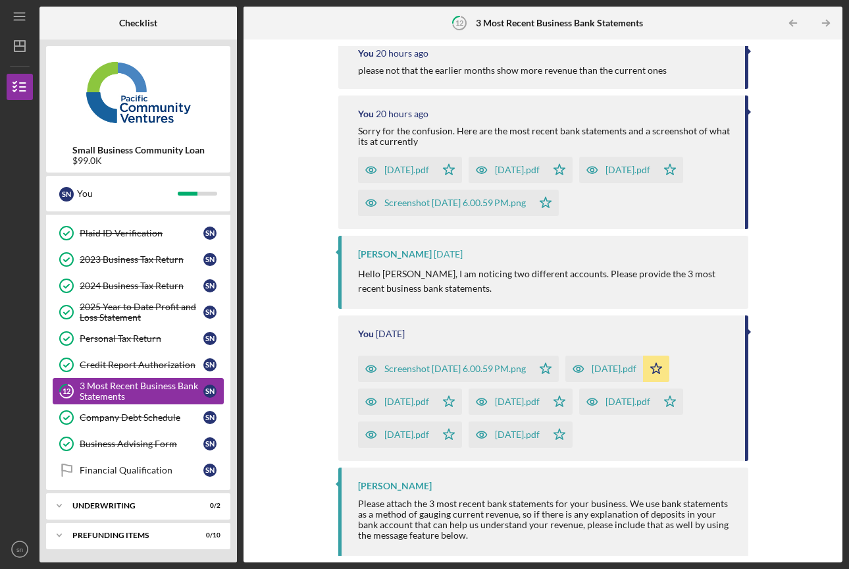
scroll to position [78, 0]
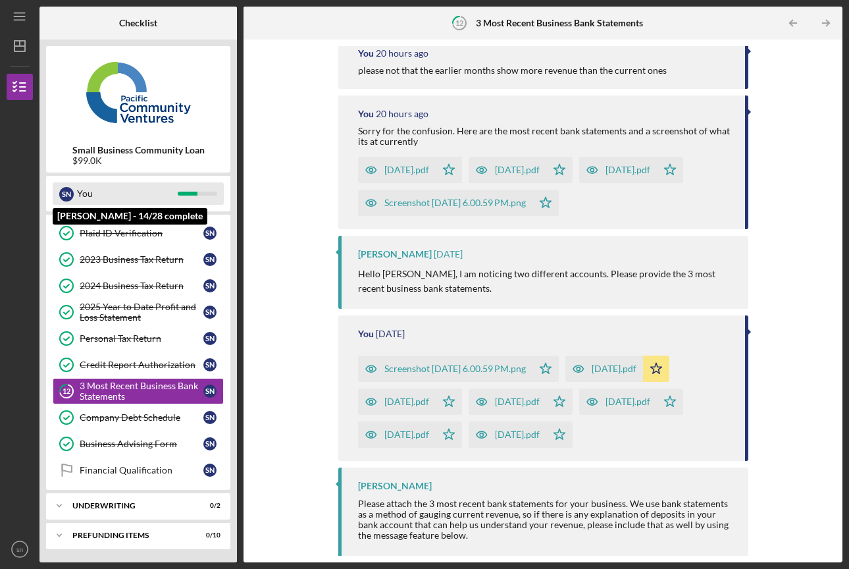
click at [99, 194] on div "You" at bounding box center [127, 193] width 101 height 22
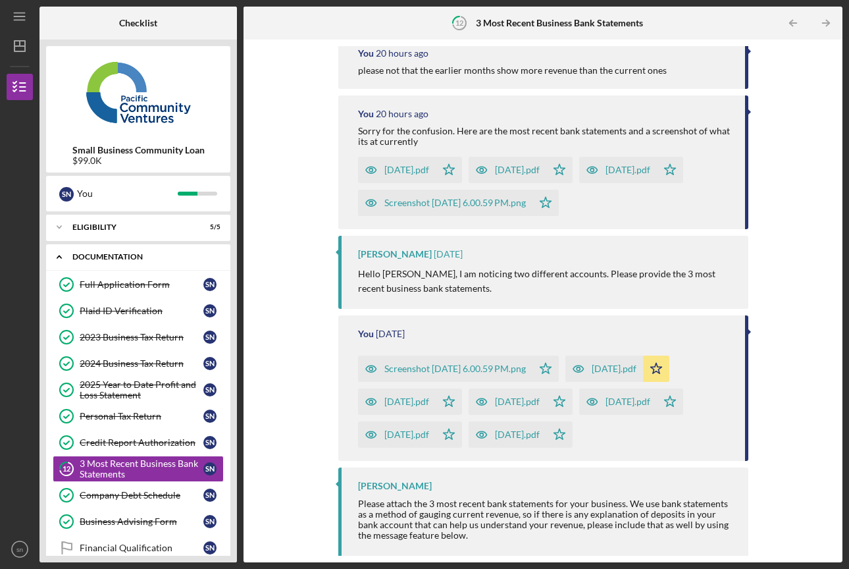
scroll to position [0, 0]
click at [59, 257] on polyline at bounding box center [59, 257] width 4 height 3
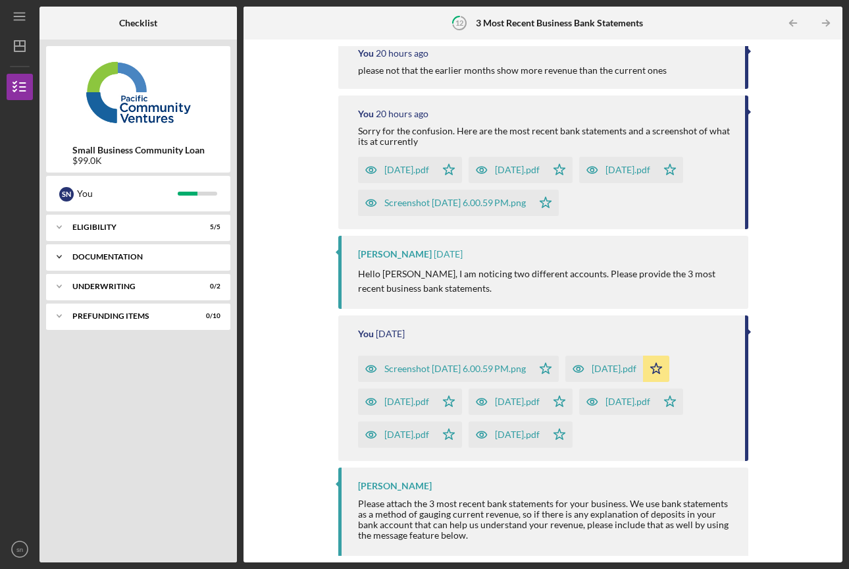
click at [128, 260] on div "Documentation" at bounding box center [143, 257] width 142 height 8
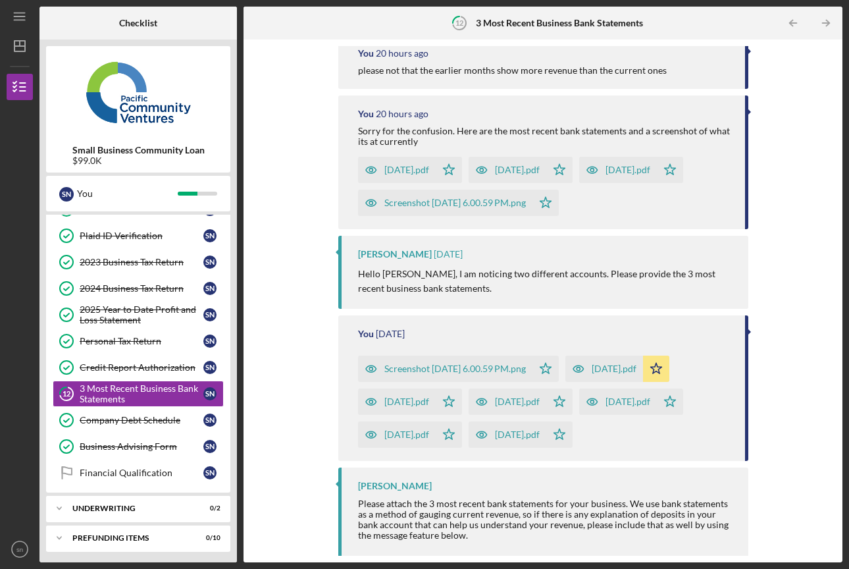
scroll to position [78, 0]
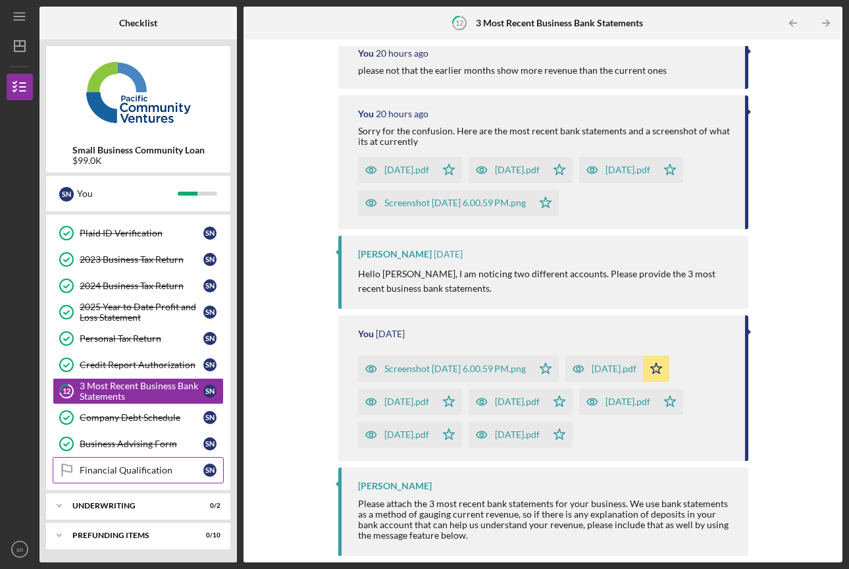
click at [127, 464] on link "Financial Qualification Financial Qualification s n" at bounding box center [138, 470] width 171 height 26
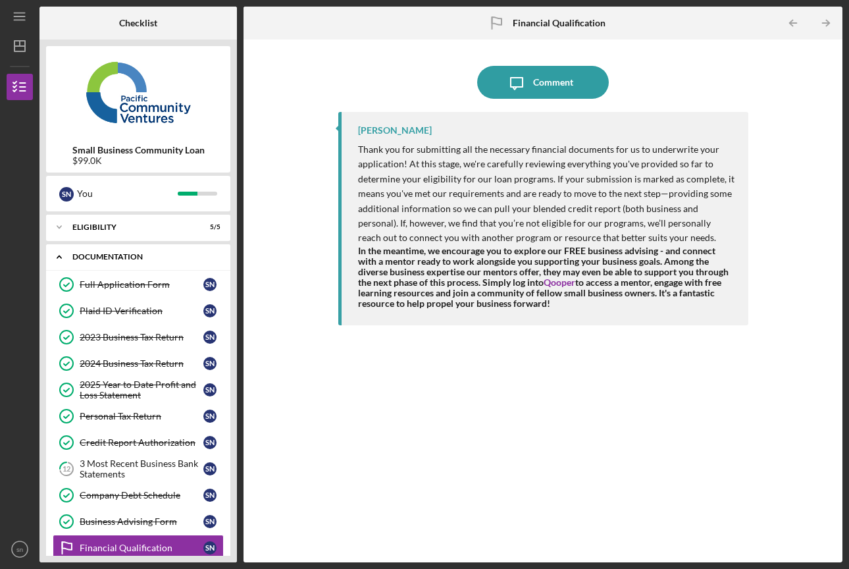
click at [62, 256] on icon "Icon/Expander" at bounding box center [59, 257] width 26 height 26
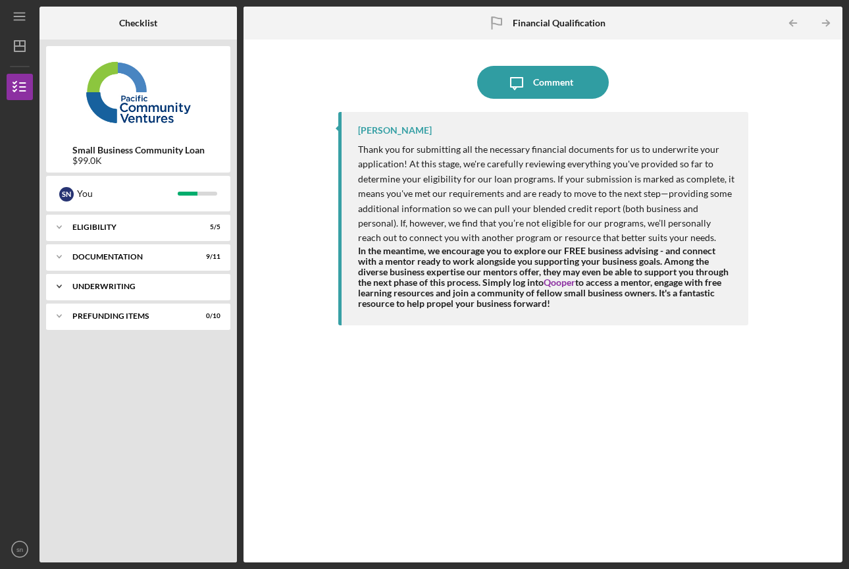
click at [164, 288] on div "Underwriting" at bounding box center [143, 287] width 142 height 8
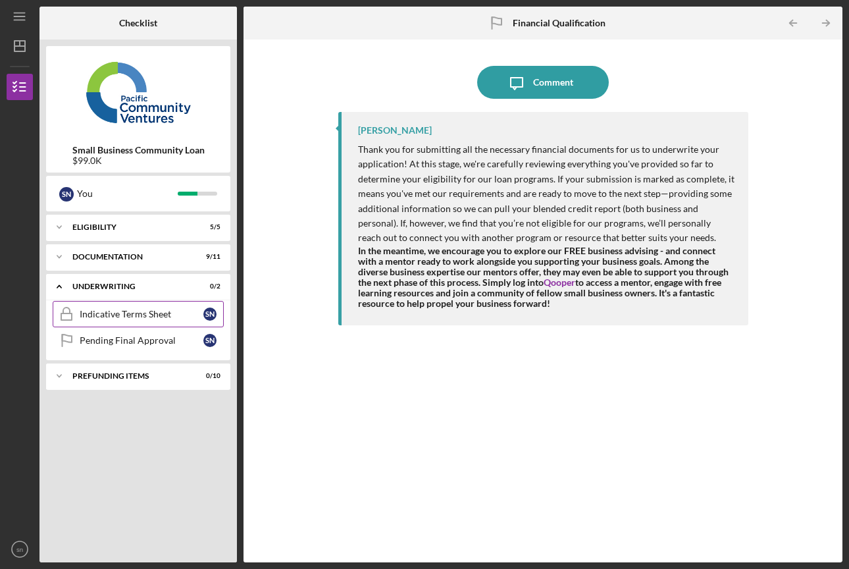
click at [115, 318] on div "Indicative Terms Sheet" at bounding box center [142, 314] width 124 height 11
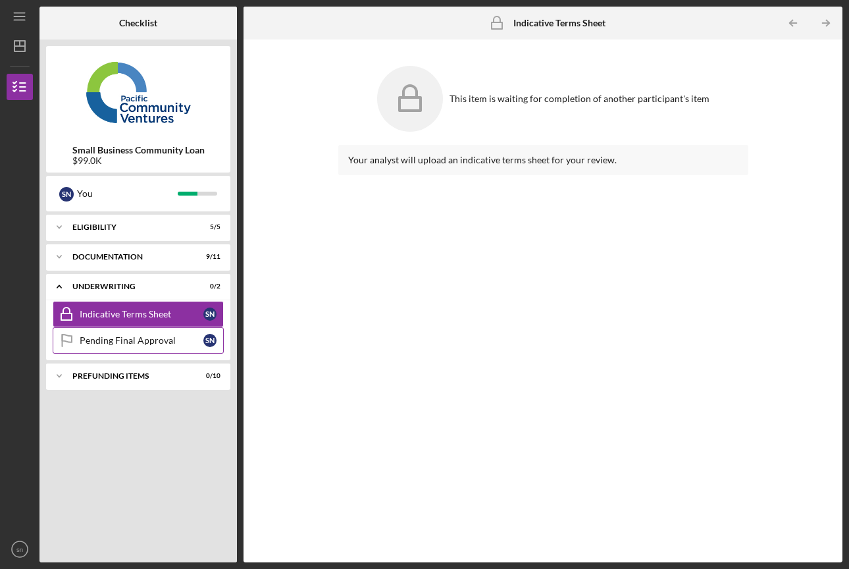
click at [140, 341] on div "Pending Final Approval" at bounding box center [142, 340] width 124 height 11
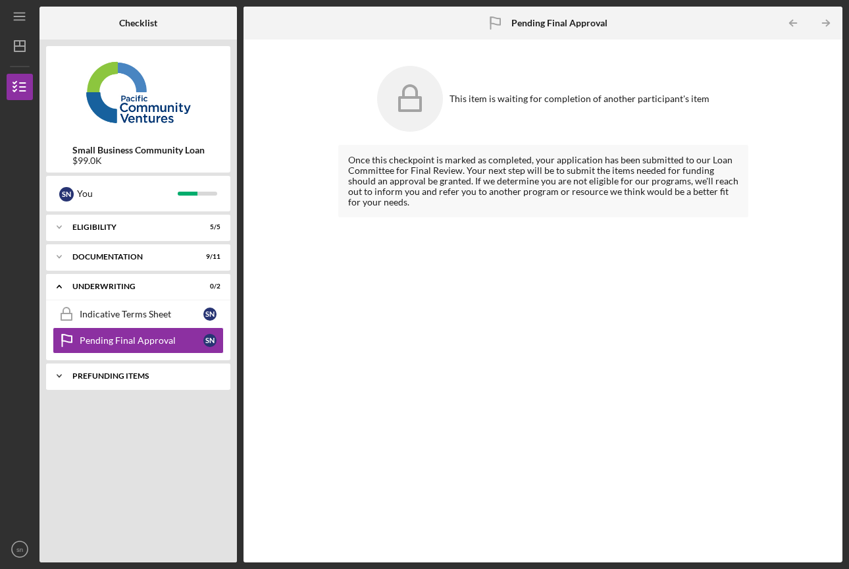
click at [145, 378] on div "Prefunding Items" at bounding box center [143, 376] width 142 height 8
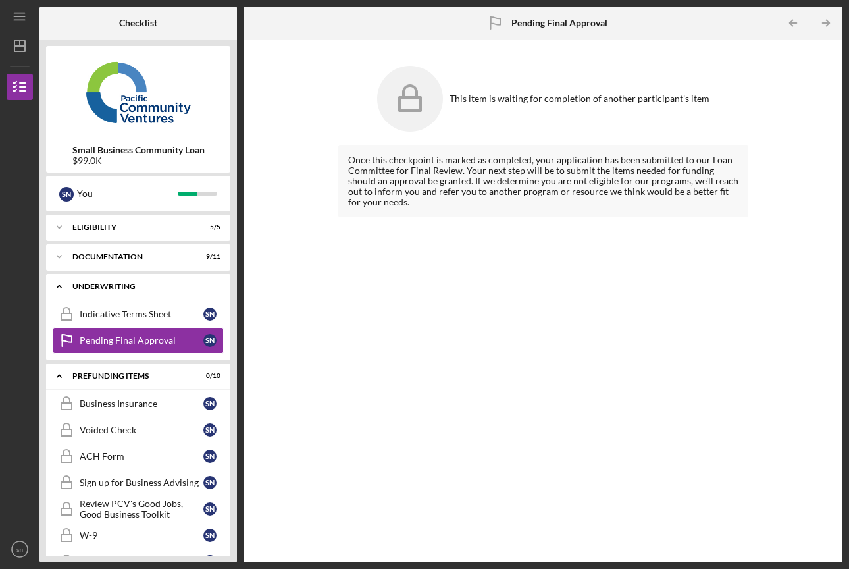
click at [61, 285] on icon "Icon/Expander" at bounding box center [59, 286] width 26 height 26
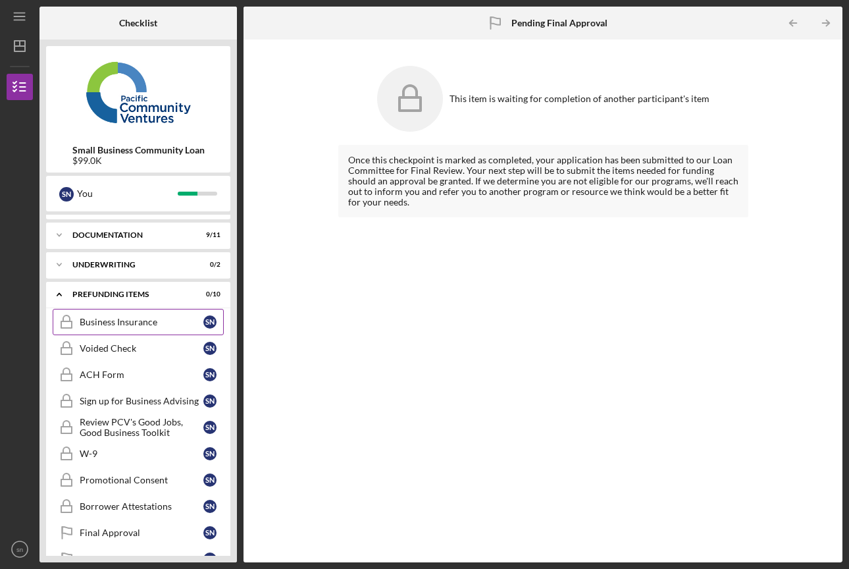
scroll to position [28, 0]
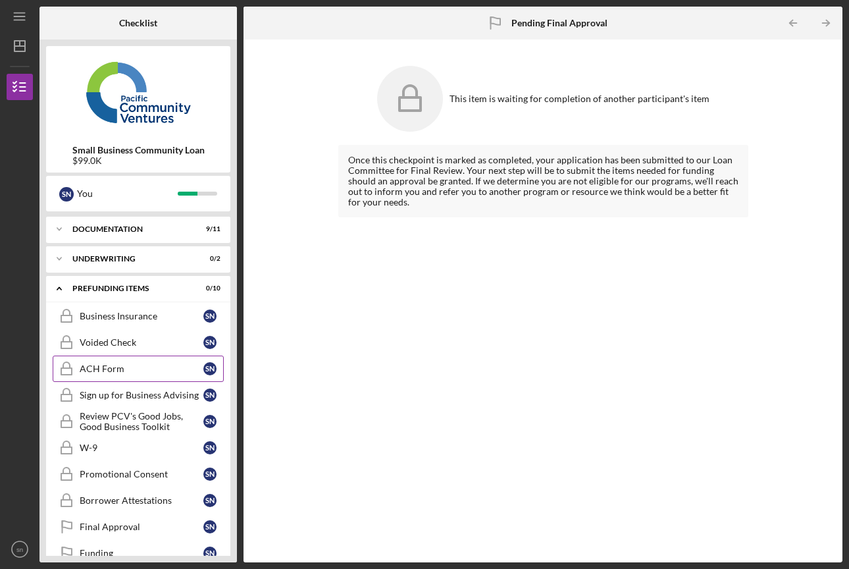
click at [129, 367] on div "ACH Form" at bounding box center [142, 369] width 124 height 11
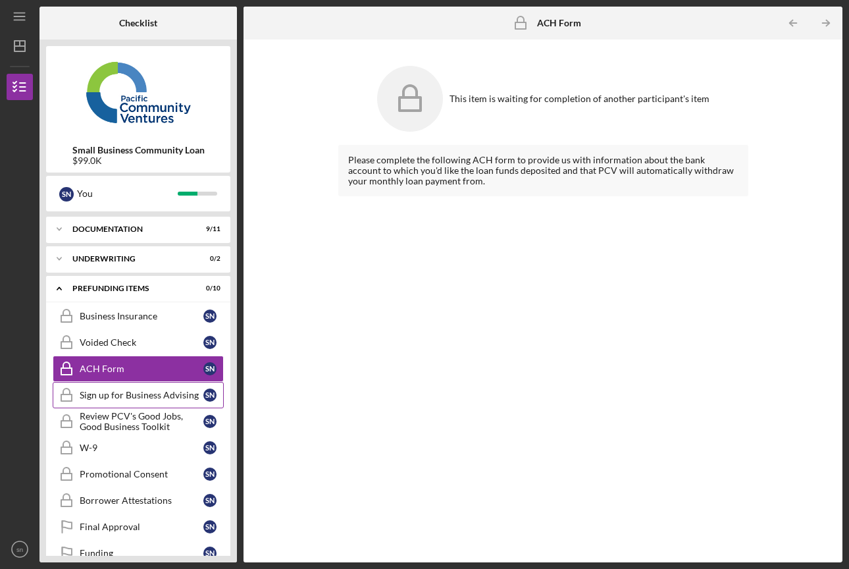
click at [113, 397] on div "Sign up for Business Advising" at bounding box center [142, 395] width 124 height 11
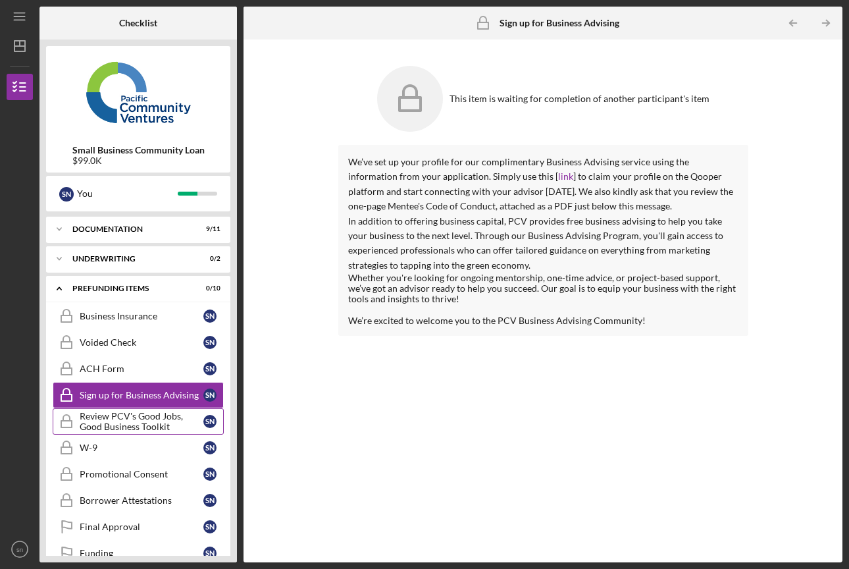
click at [139, 419] on div "Review PCV's Good Jobs, Good Business Toolkit" at bounding box center [142, 421] width 124 height 21
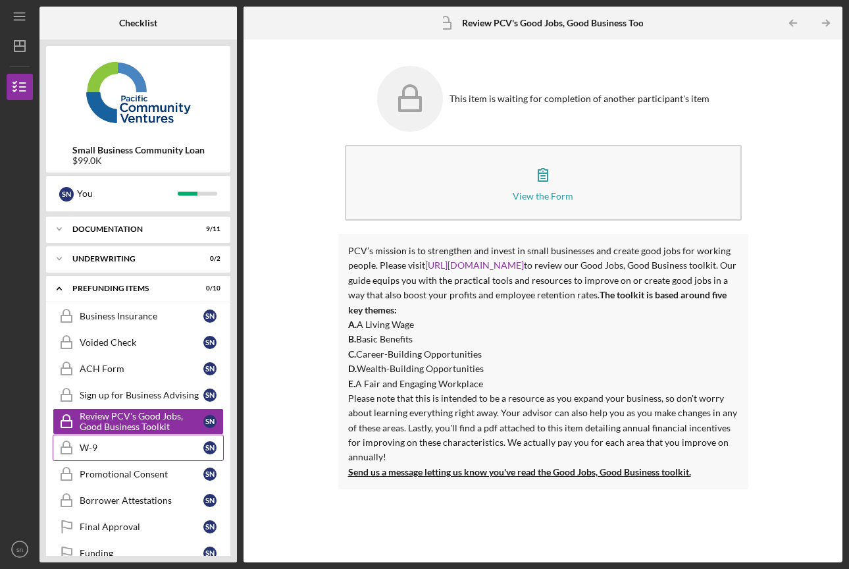
click at [144, 445] on div "W-9" at bounding box center [142, 448] width 124 height 11
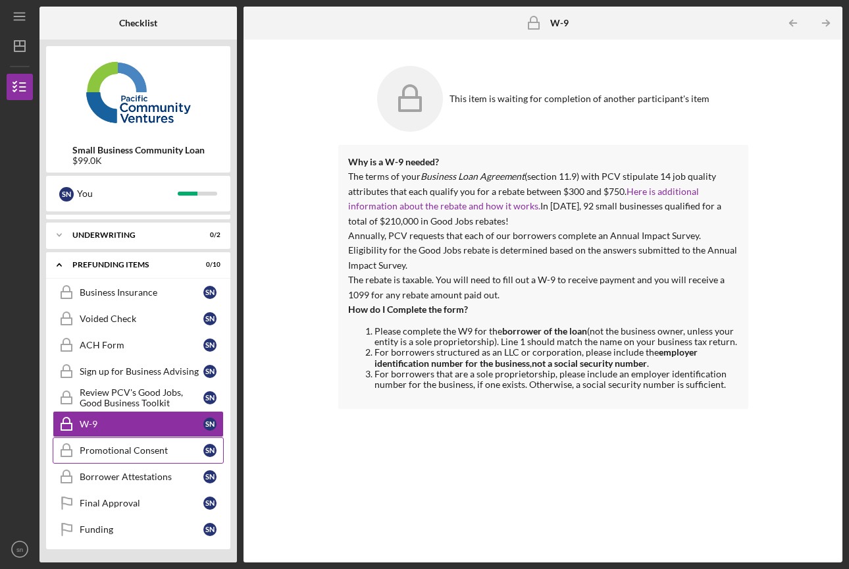
scroll to position [51, 0]
click at [103, 454] on div "Promotional Consent" at bounding box center [142, 450] width 124 height 11
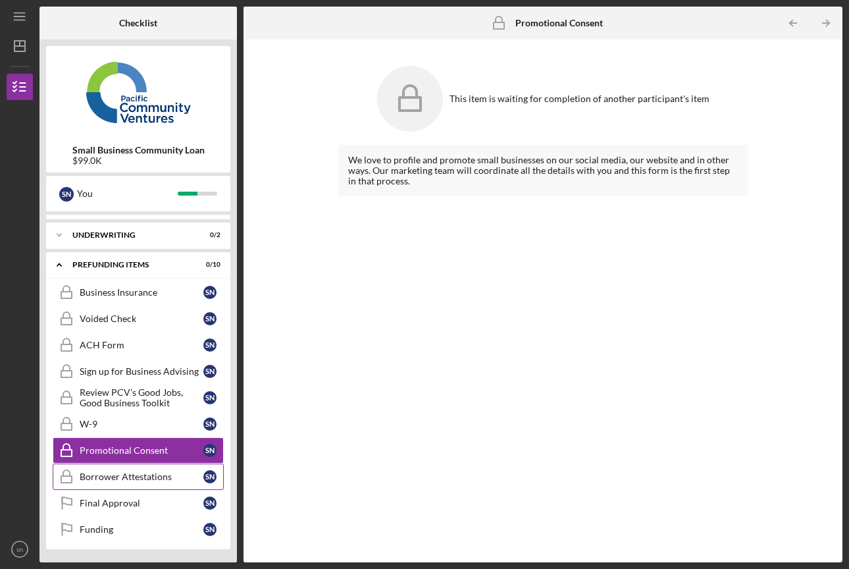
click at [121, 475] on div "Borrower Attestations" at bounding box center [142, 477] width 124 height 11
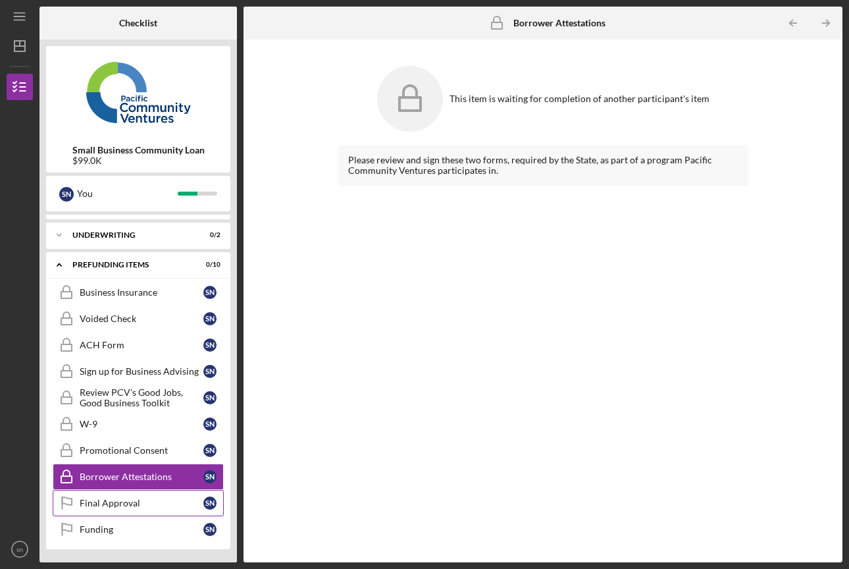
click at [132, 509] on link "Final Approval Final Approval s n" at bounding box center [138, 503] width 171 height 26
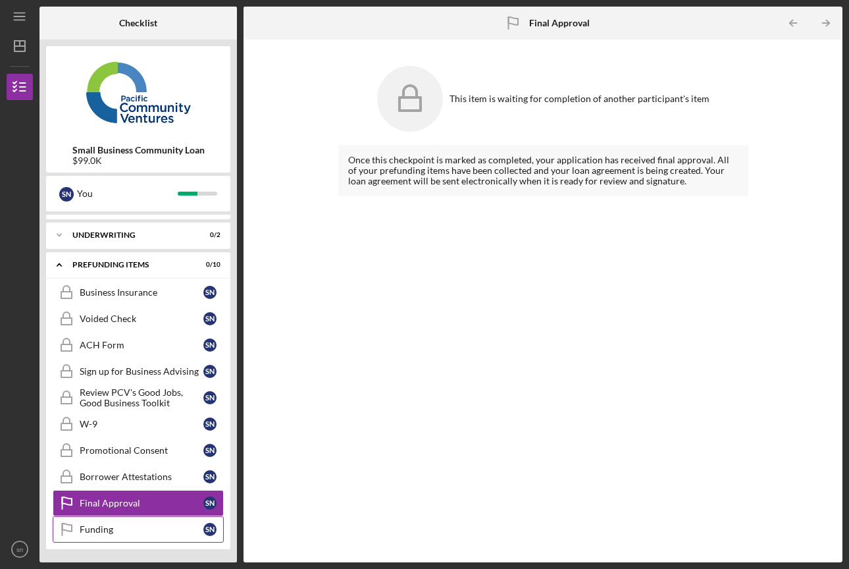
click at [132, 535] on link "Funding Funding s n" at bounding box center [138, 529] width 171 height 26
